Goal: Task Accomplishment & Management: Manage account settings

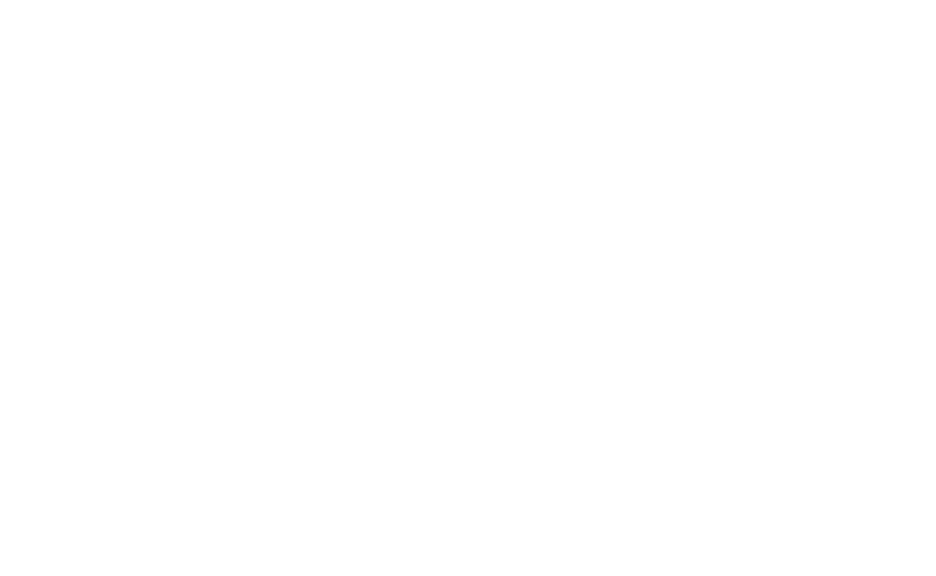
click at [919, 85] on body at bounding box center [468, 288] width 936 height 576
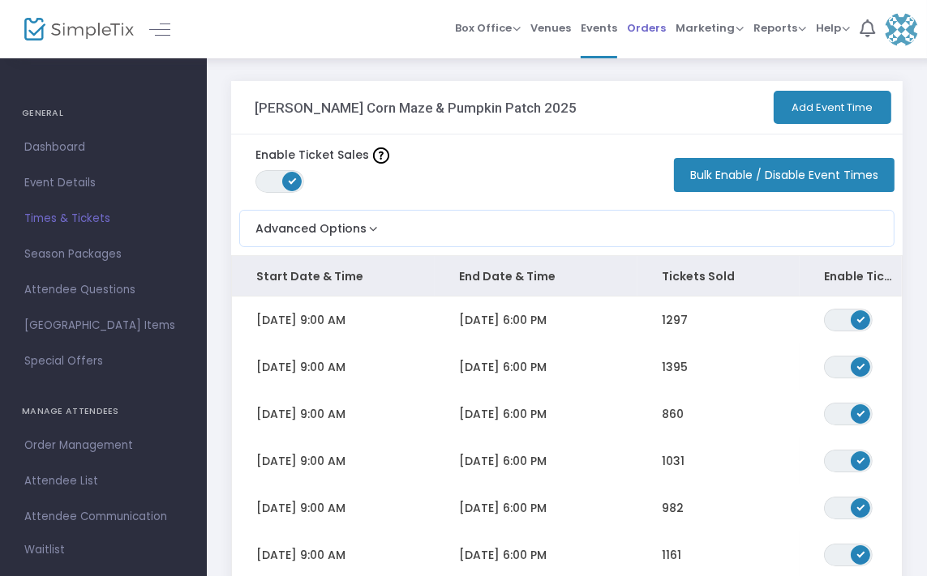
click at [657, 31] on span "Orders" at bounding box center [646, 27] width 39 height 41
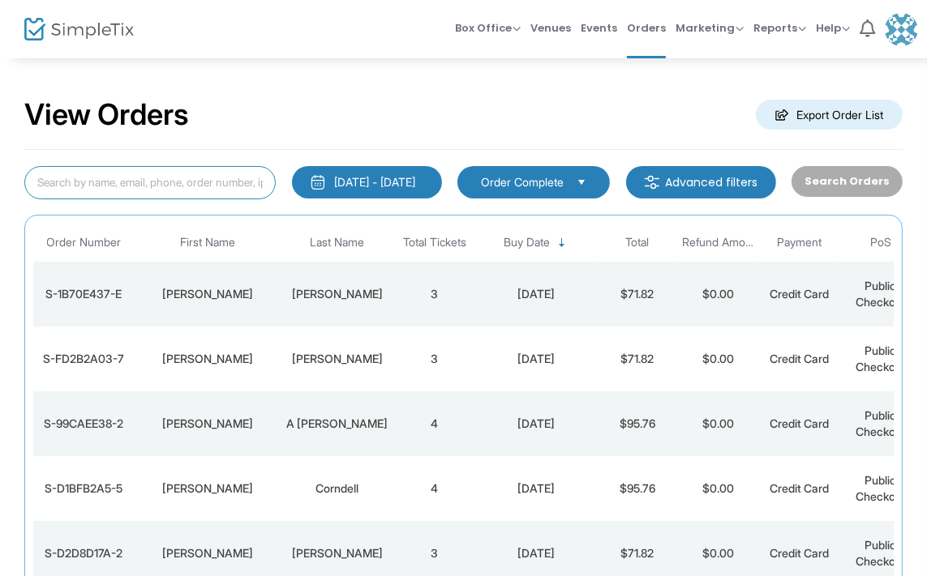
click at [188, 193] on input at bounding box center [149, 182] width 251 height 33
click at [867, 46] on li "1" at bounding box center [866, 29] width 25 height 58
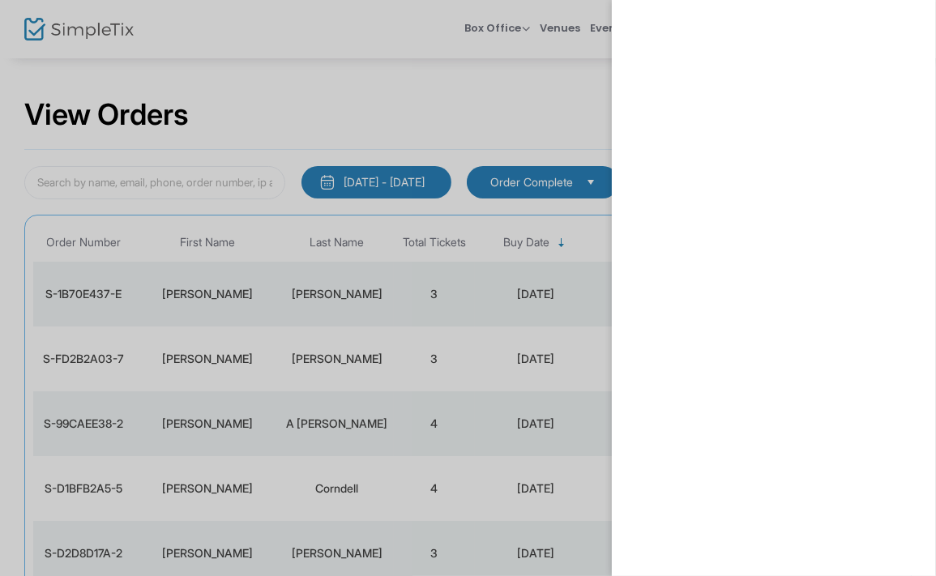
click at [407, 49] on div at bounding box center [468, 288] width 936 height 576
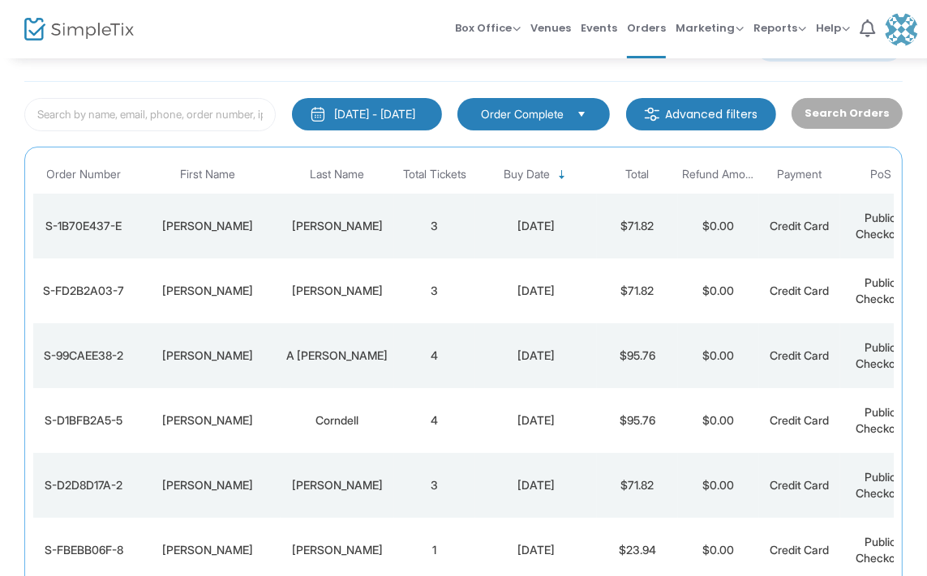
scroll to position [66, 0]
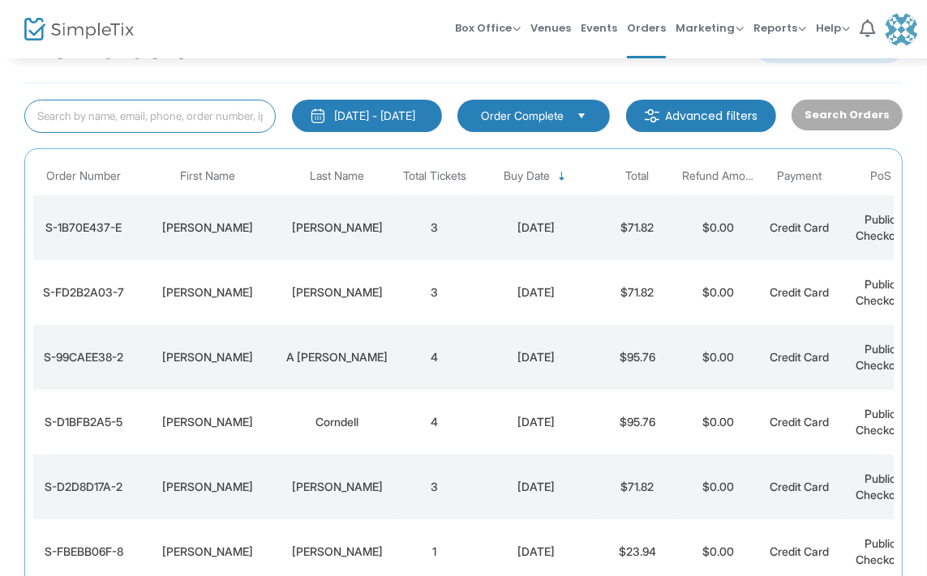
click at [126, 130] on input at bounding box center [149, 116] width 251 height 33
type input "scudere"
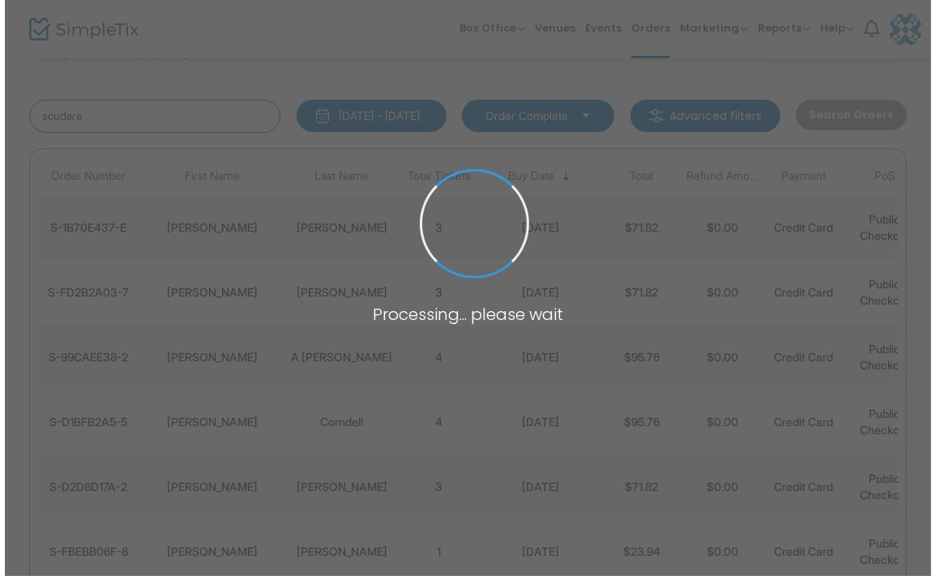
scroll to position [0, 0]
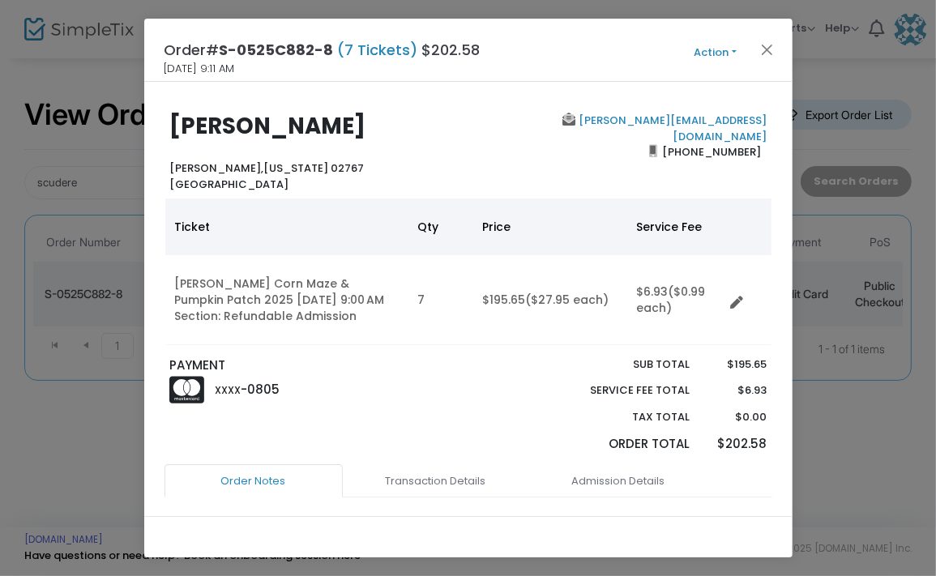
drag, startPoint x: 244, startPoint y: 303, endPoint x: 736, endPoint y: 301, distance: 492.1
click at [736, 301] on icon "Data table" at bounding box center [737, 303] width 13 height 13
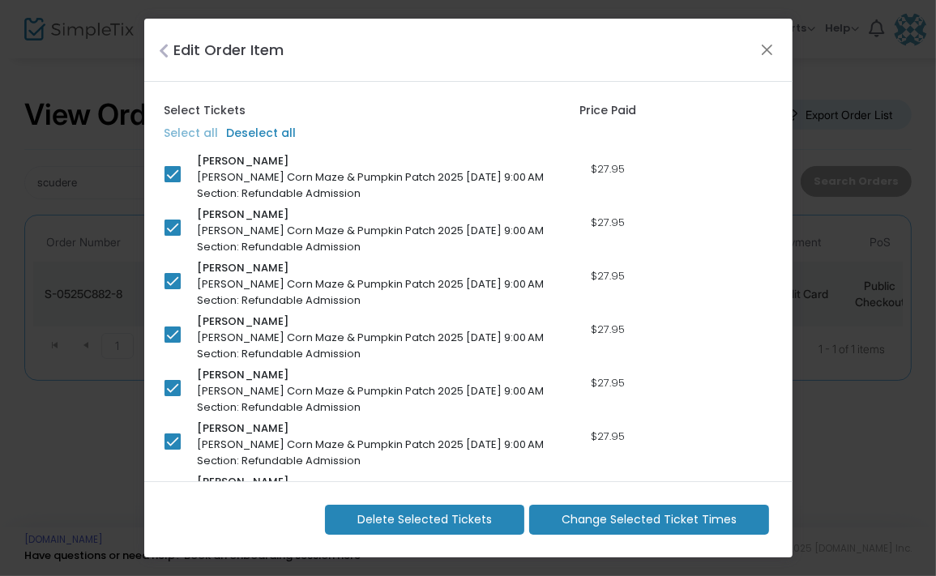
click at [647, 510] on m-button "Change Selected Ticket Times" at bounding box center [649, 520] width 240 height 30
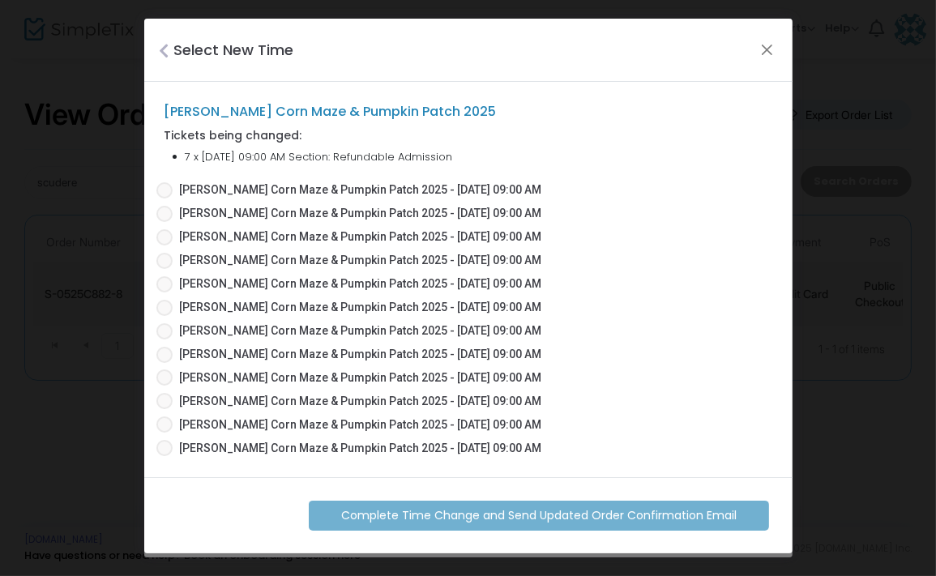
click at [174, 308] on span "[PERSON_NAME] Corn Maze & Pumpkin Patch 2025 - [DATE] 09:00 AM" at bounding box center [357, 307] width 369 height 17
click at [165, 316] on input "[PERSON_NAME] Corn Maze & Pumpkin Patch 2025 - [DATE] 09:00 AM" at bounding box center [164, 316] width 1 height 1
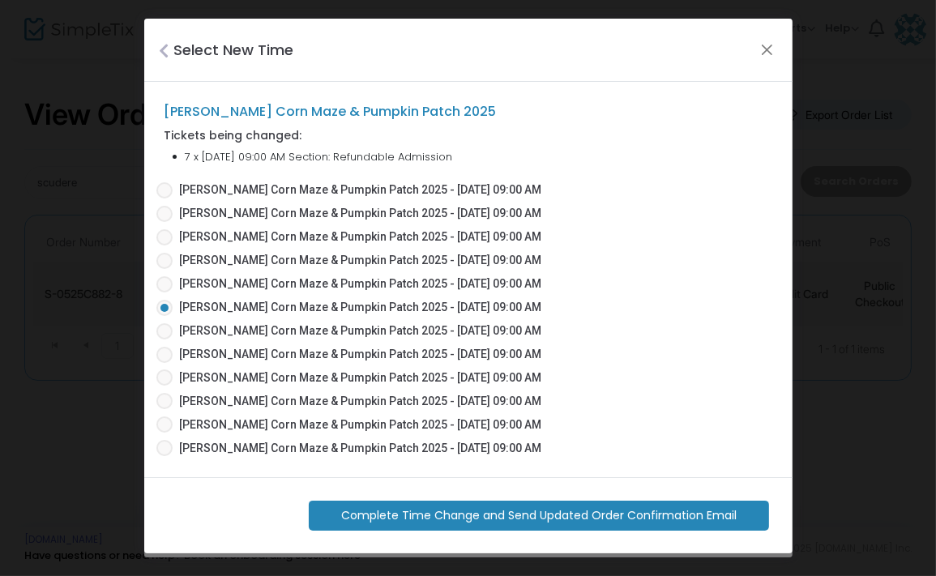
drag, startPoint x: 495, startPoint y: 525, endPoint x: 274, endPoint y: 534, distance: 221.5
click at [274, 534] on div "Complete Time Change and Send Updated Order Confirmation Email" at bounding box center [468, 515] width 649 height 77
click at [447, 516] on span "Complete Time Change and Send Updated Order Confirmation Email" at bounding box center [539, 515] width 396 height 17
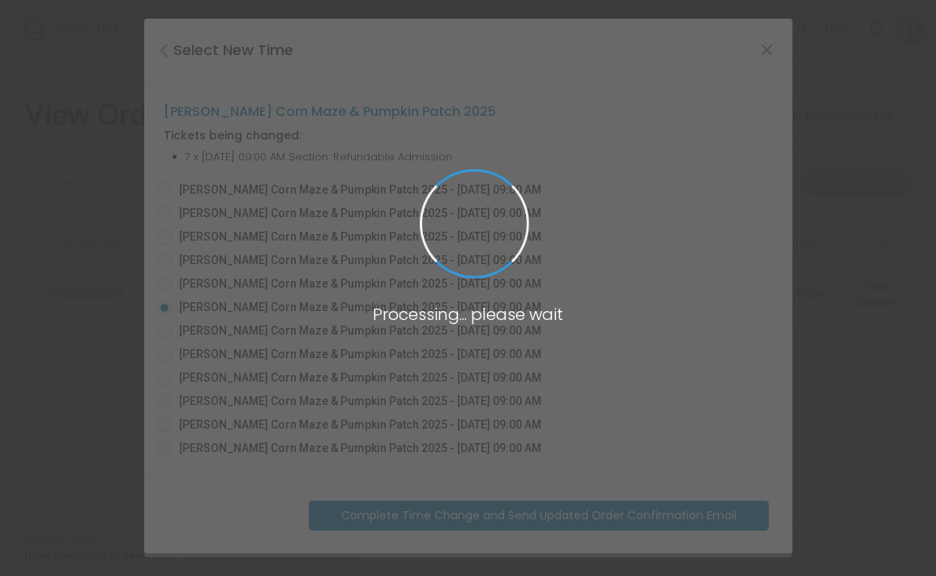
radio input "false"
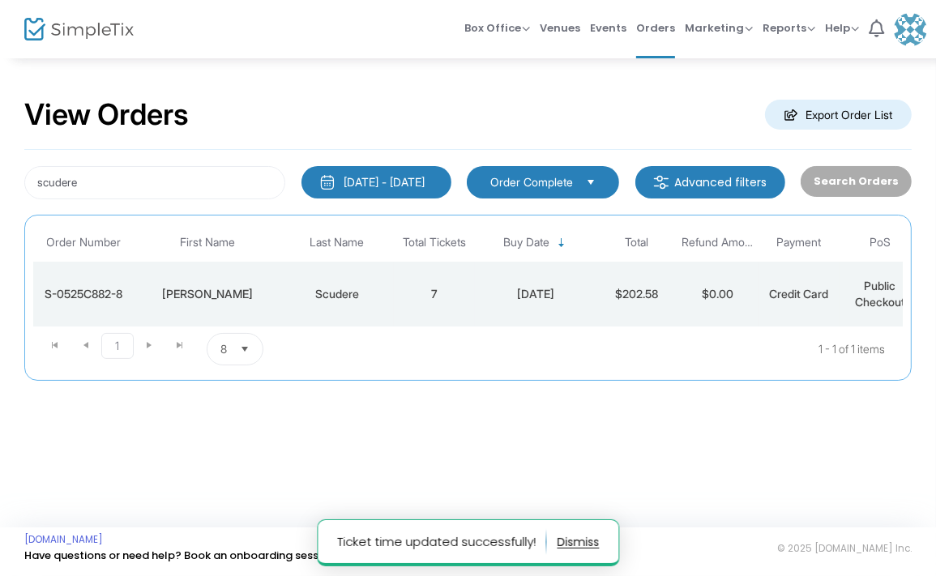
click at [315, 302] on td "Scudere" at bounding box center [336, 294] width 113 height 65
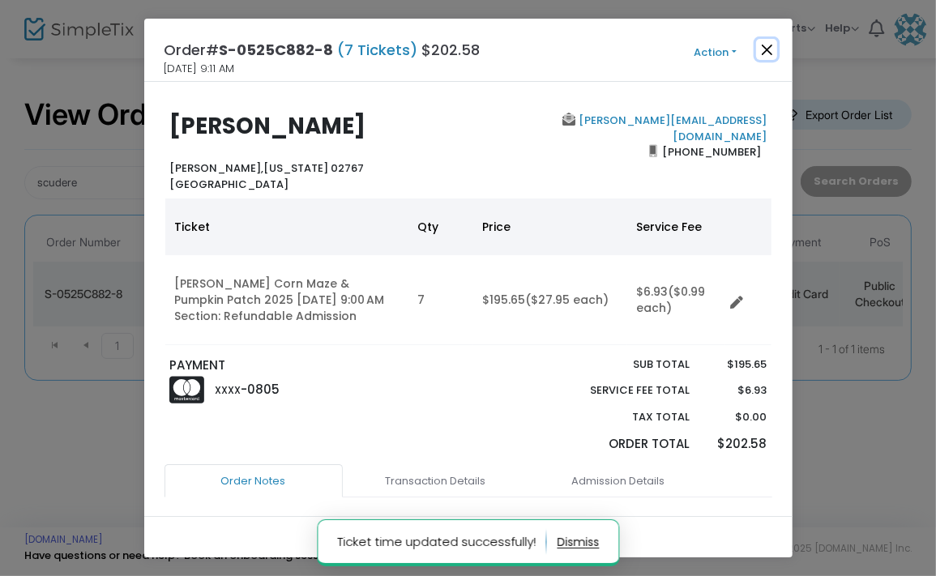
click at [762, 50] on button "Close" at bounding box center [766, 49] width 21 height 21
